Goal: Task Accomplishment & Management: Manage account settings

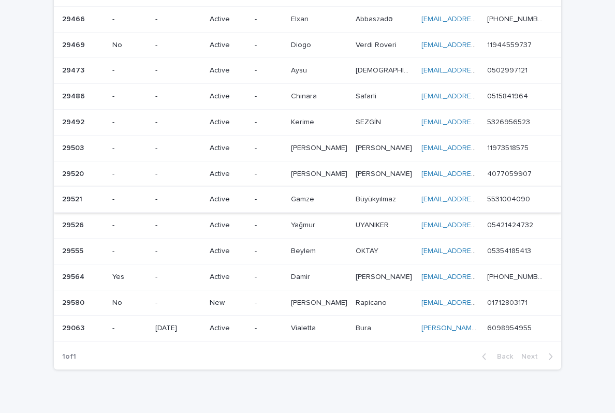
scroll to position [104, 0]
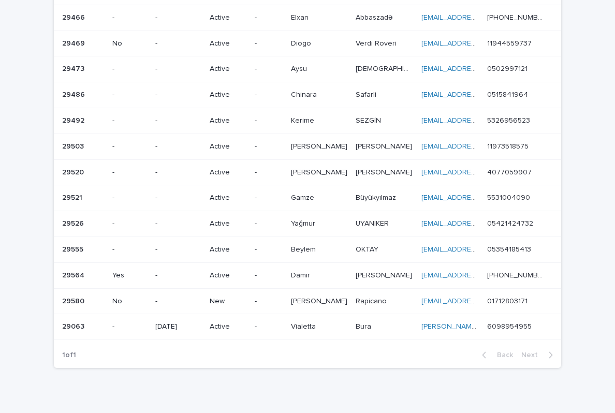
click at [273, 297] on p "-" at bounding box center [268, 301] width 27 height 9
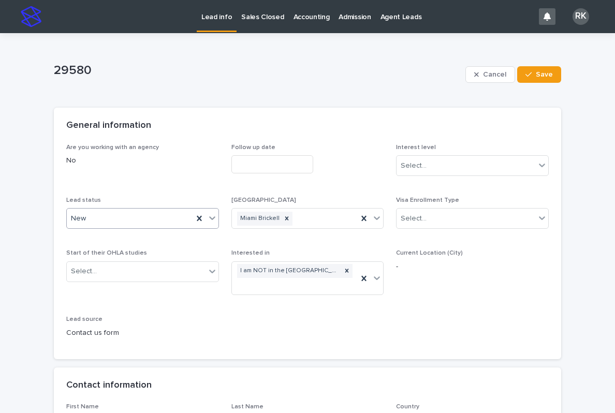
click at [213, 223] on div at bounding box center [212, 218] width 12 height 19
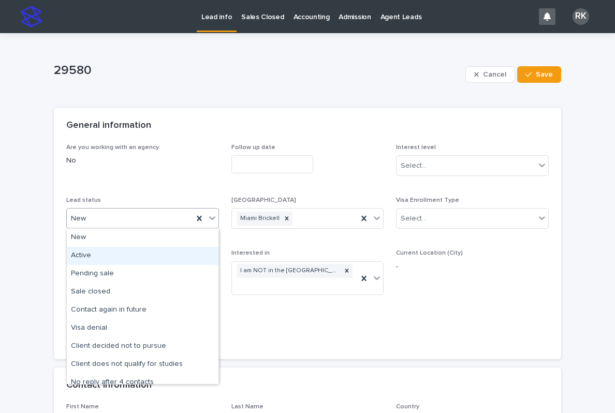
click at [170, 254] on div "Active" at bounding box center [143, 256] width 152 height 18
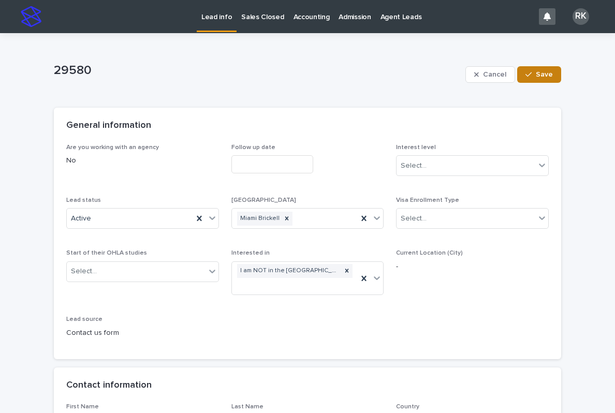
click at [554, 69] on button "Save" at bounding box center [539, 74] width 44 height 17
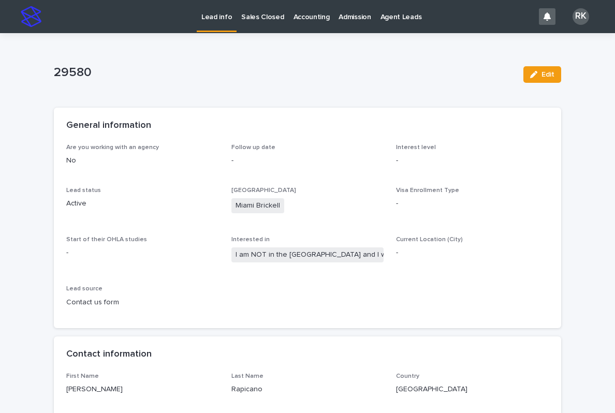
click at [211, 23] on link "Lead info" at bounding box center [217, 15] width 40 height 31
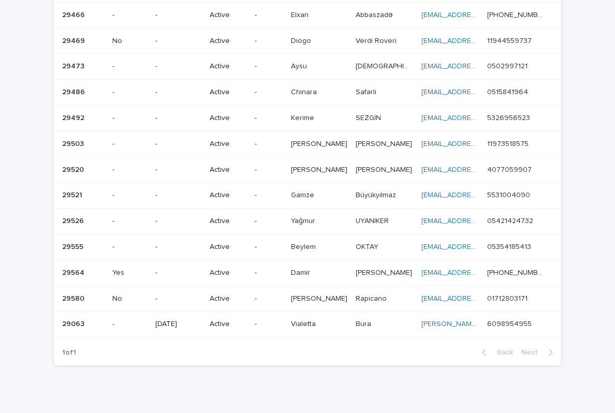
scroll to position [106, 0]
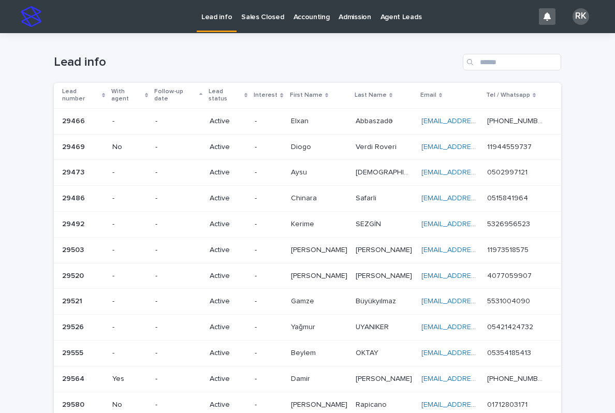
click at [218, 18] on p "Lead info" at bounding box center [216, 11] width 31 height 22
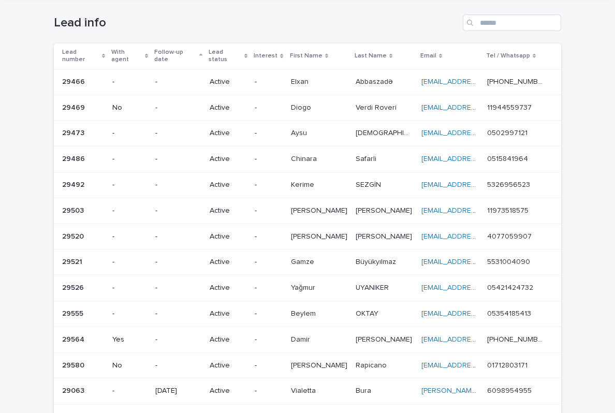
scroll to position [26, 0]
